Goal: Task Accomplishment & Management: Manage account settings

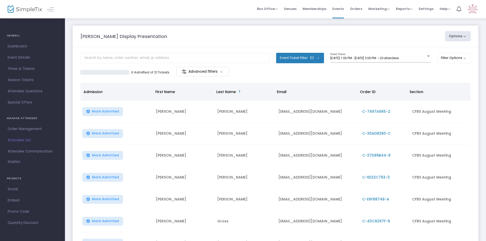
click at [21, 139] on span "Attendee List" at bounding box center [33, 140] width 50 height 7
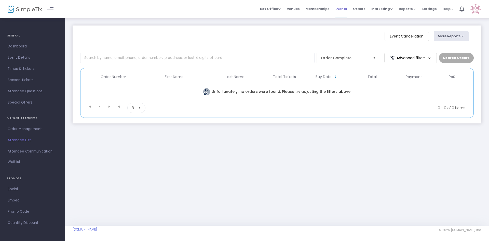
click at [343, 9] on span "Events" at bounding box center [340, 8] width 11 height 13
